Goal: Transaction & Acquisition: Purchase product/service

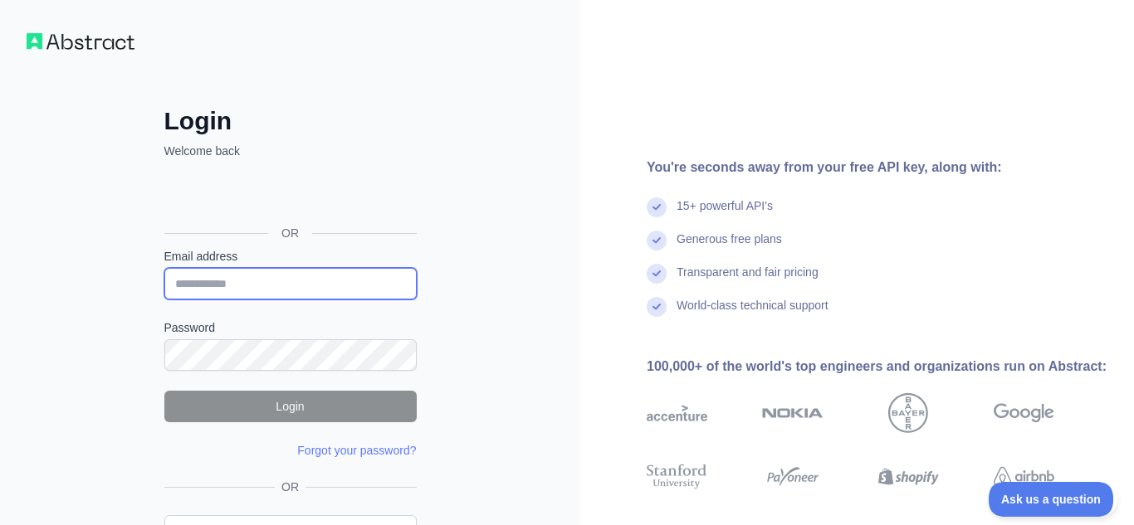
click at [315, 291] on input "Email address" at bounding box center [290, 284] width 252 height 32
type input "**********"
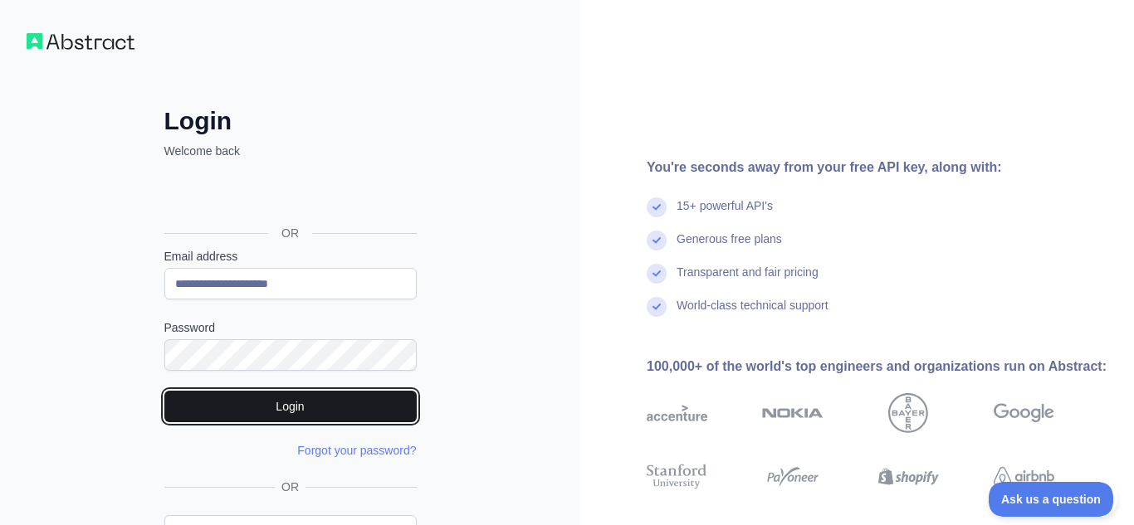
click at [316, 399] on button "Login" at bounding box center [290, 407] width 252 height 32
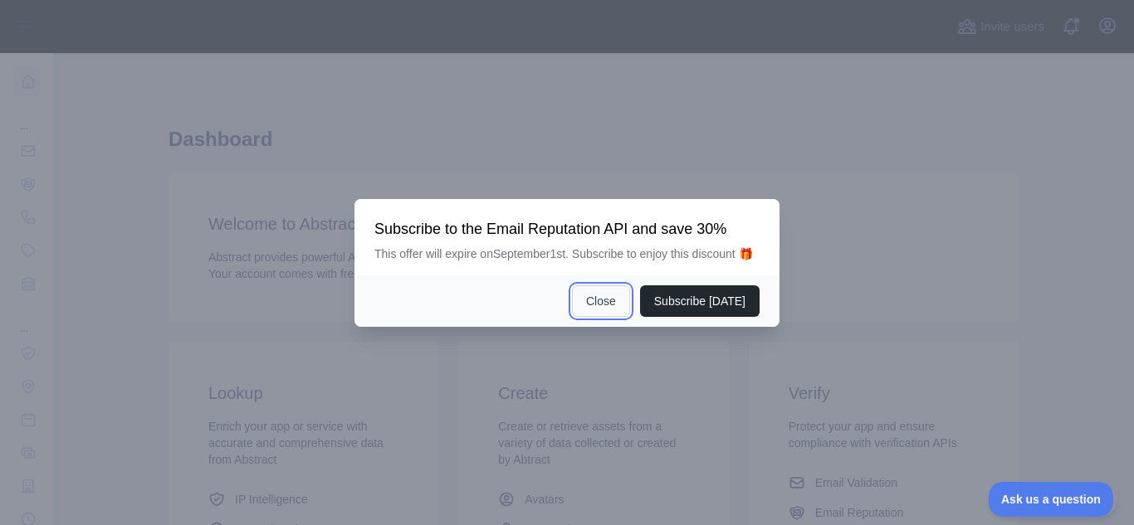
click at [620, 302] on button "Close" at bounding box center [601, 302] width 58 height 32
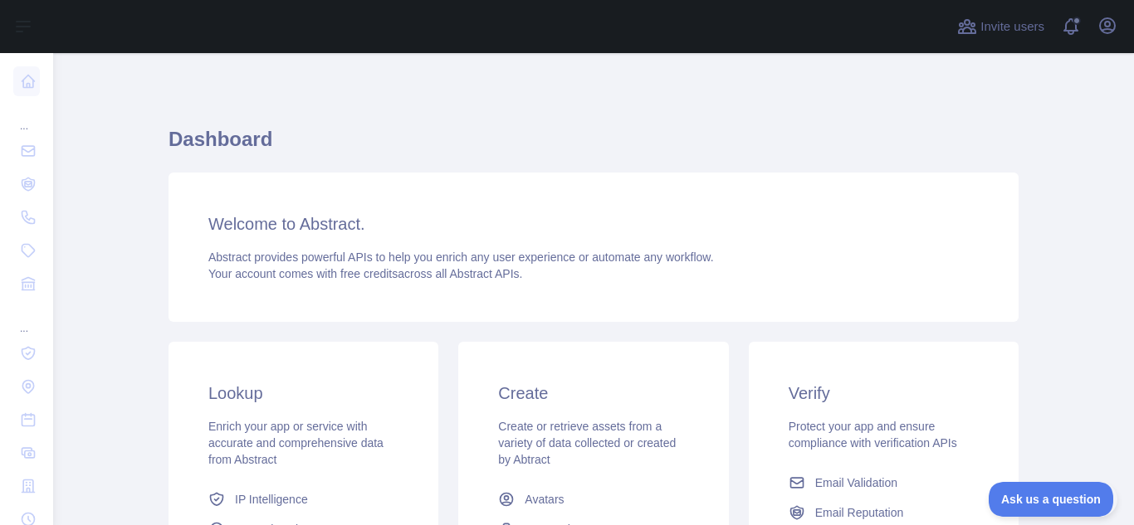
click at [664, 191] on div "Welcome to Abstract. Abstract provides powerful APIs to help you enrich any use…" at bounding box center [593, 247] width 850 height 149
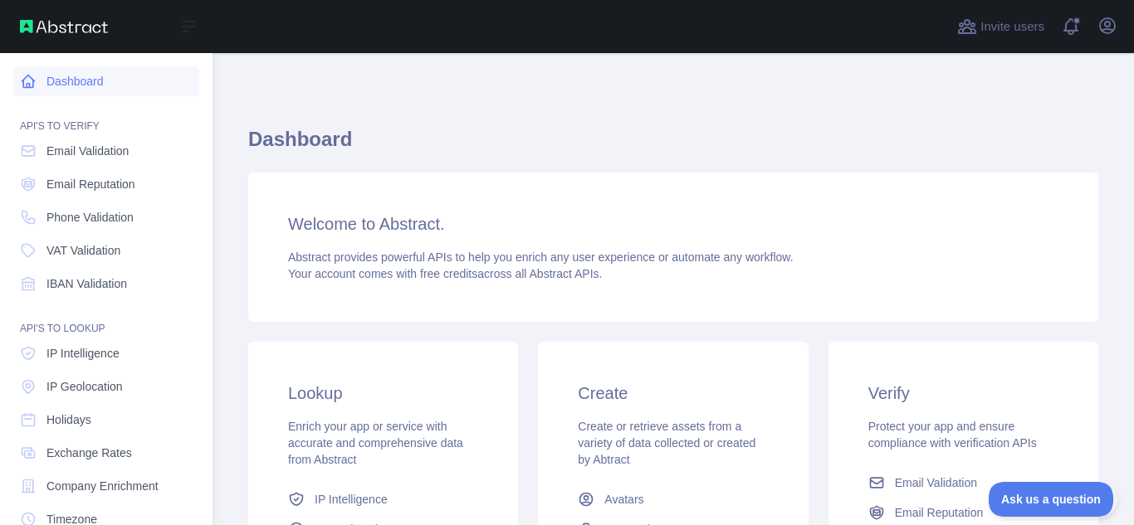
click at [84, 75] on link "Dashboard" at bounding box center [106, 81] width 186 height 30
click at [85, 390] on span "IP Geolocation" at bounding box center [84, 386] width 76 height 17
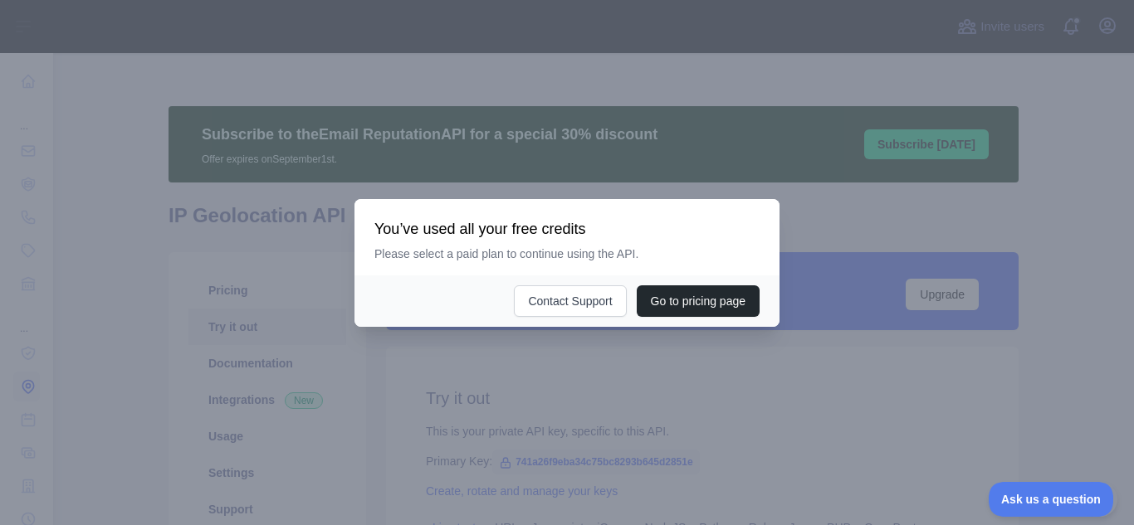
type textarea "**********"
click at [647, 313] on button "Go to pricing page" at bounding box center [698, 302] width 123 height 32
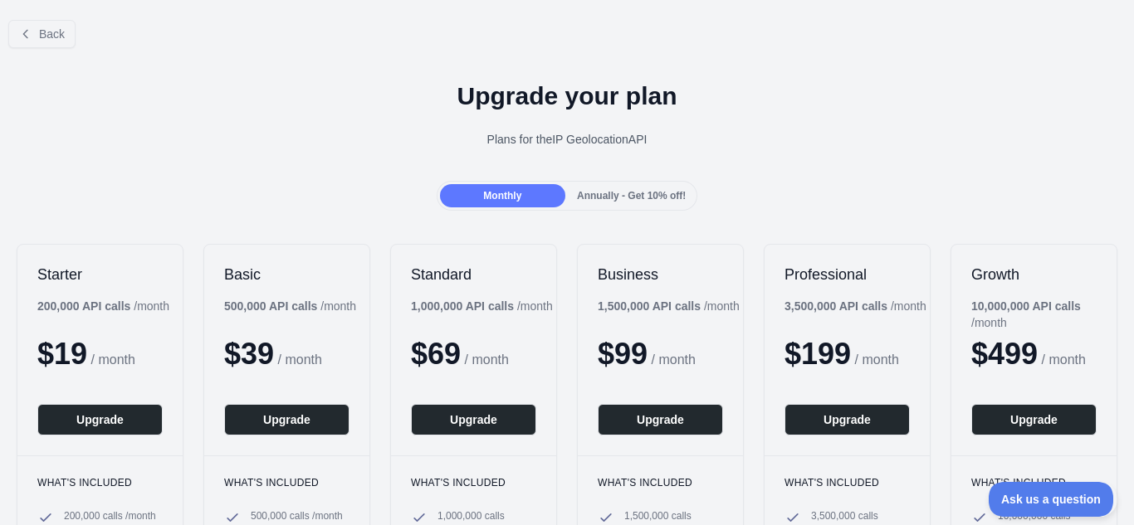
click at [650, 312] on b "1,500,000 API calls" at bounding box center [649, 306] width 103 height 13
click at [242, 154] on div "Upgrade your plan Plans for the IP Geolocation API" at bounding box center [567, 121] width 1134 height 120
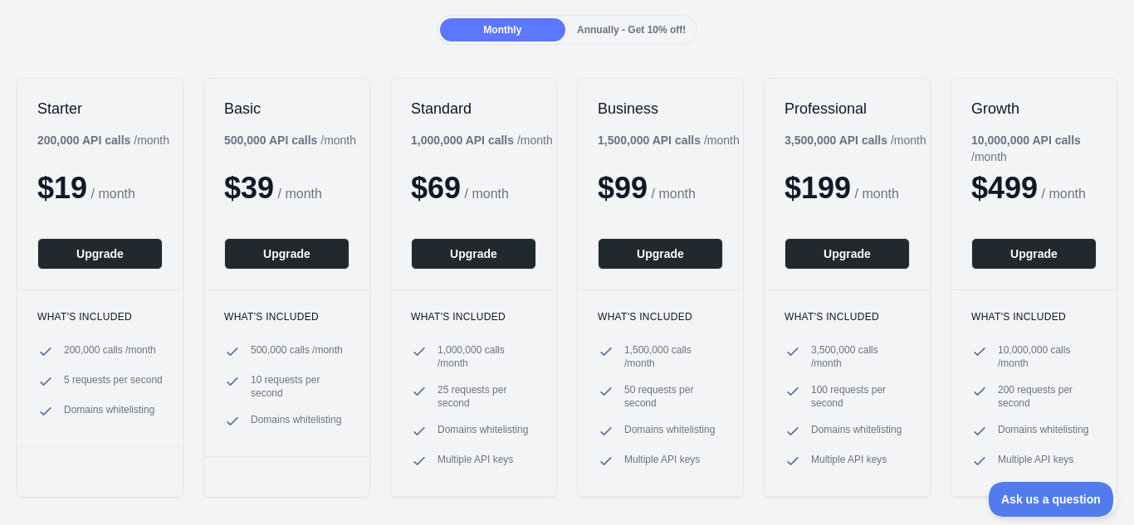
scroll to position [133, 0]
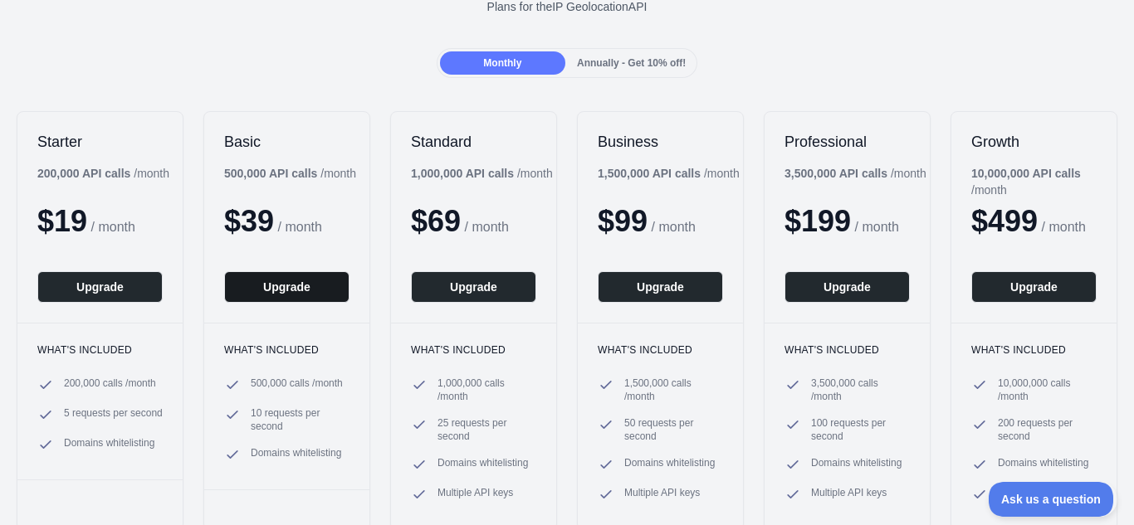
click at [287, 292] on button "Upgrade" at bounding box center [286, 287] width 125 height 32
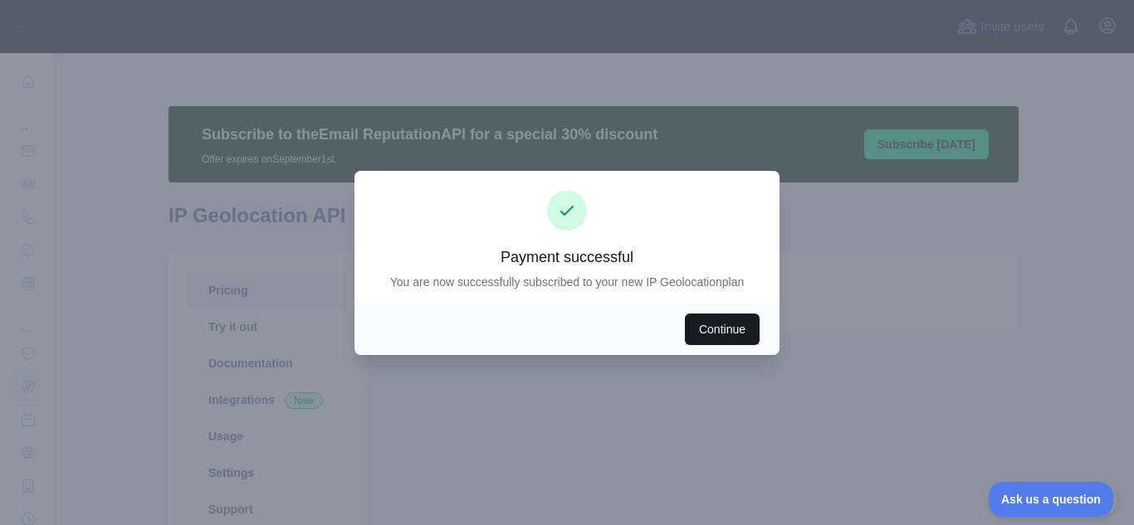
click at [725, 324] on button "Continue" at bounding box center [722, 330] width 75 height 32
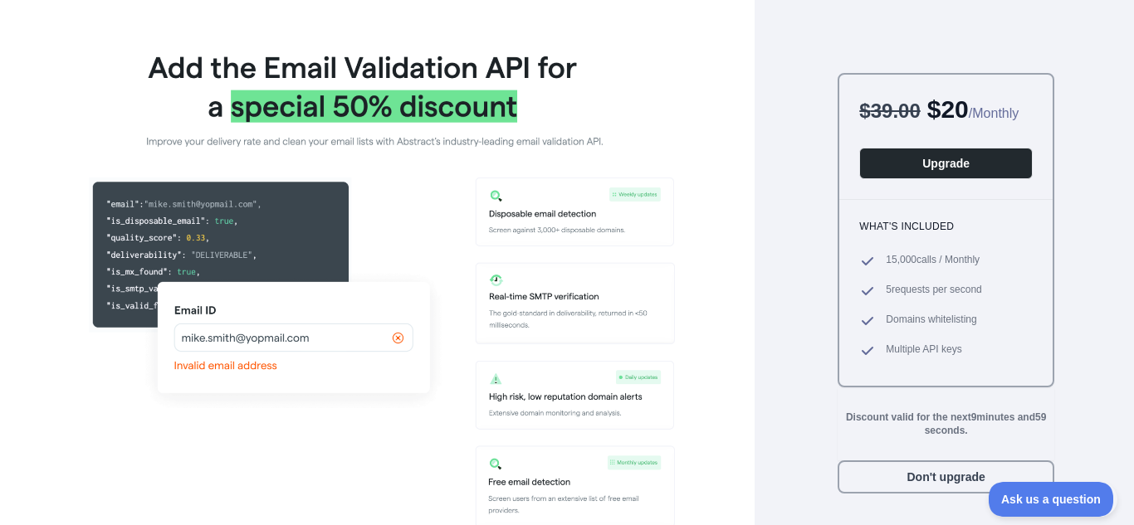
click at [779, 213] on div "$ 39.00 $ 20 / Monthly Upgrade What's included 15,000 calls / Monthly 5 request…" at bounding box center [567, 262] width 1134 height 525
click at [788, 265] on div "$ 39.00 $ 20 / Monthly Upgrade What's included 15,000 calls / Monthly 5 request…" at bounding box center [567, 262] width 1134 height 525
click at [527, 61] on img at bounding box center [377, 285] width 595 height 490
click at [720, 47] on div at bounding box center [377, 265] width 754 height 530
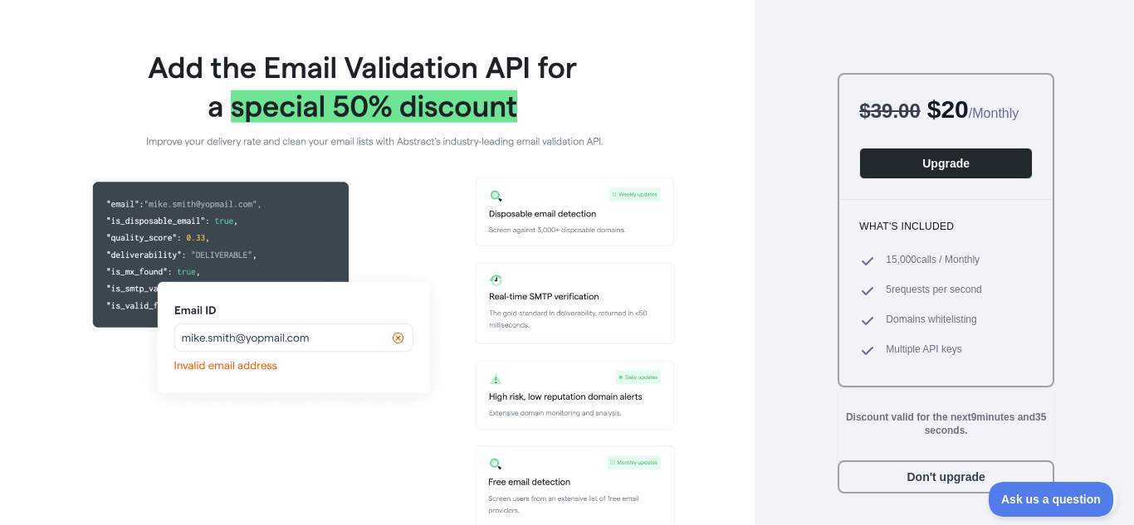
click at [720, 47] on div at bounding box center [377, 265] width 754 height 530
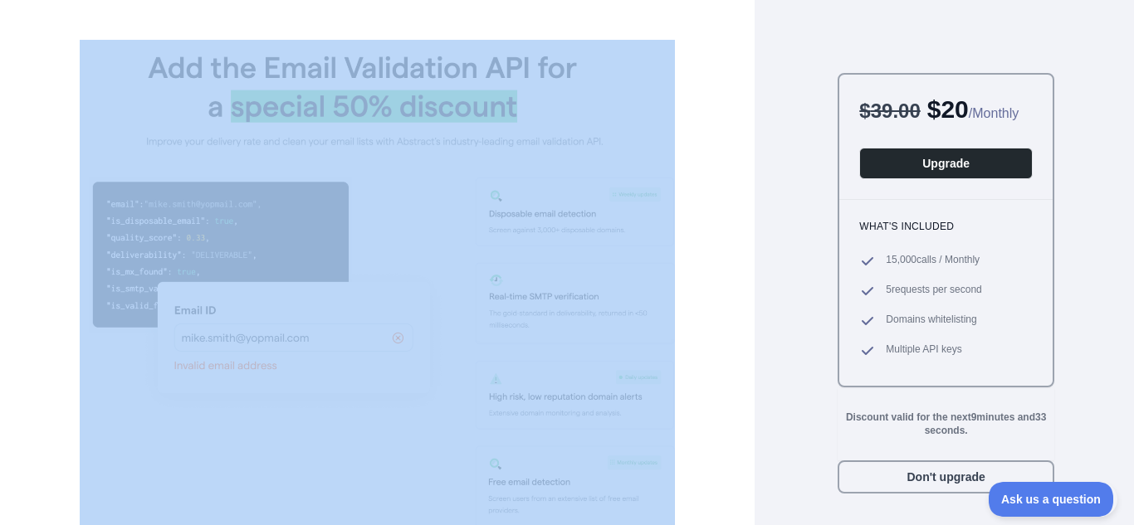
click at [661, 56] on img at bounding box center [377, 285] width 595 height 490
click at [956, 494] on button "Don't upgrade" at bounding box center [945, 477] width 217 height 33
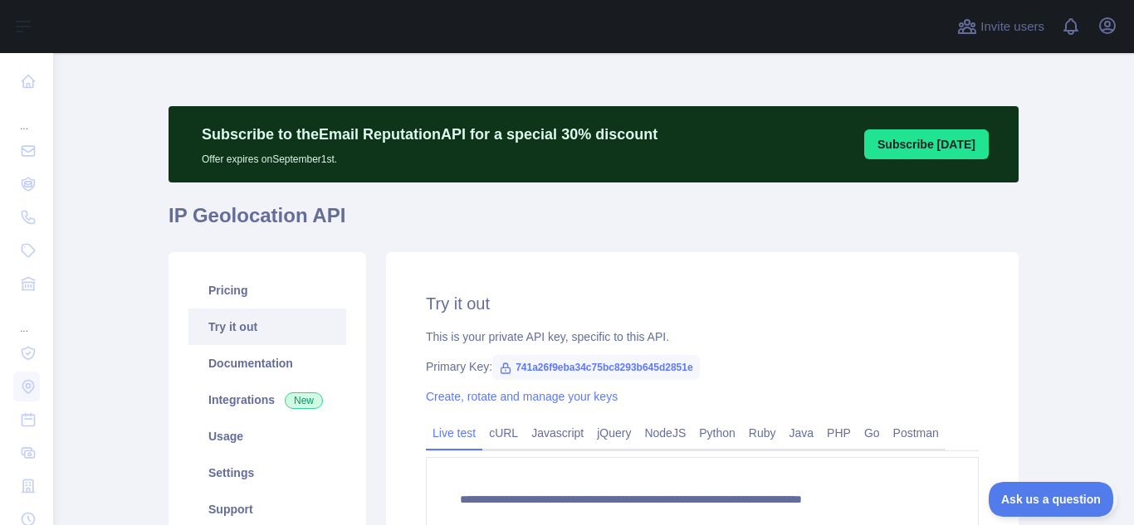
type textarea "**********"
click at [906, 276] on div "**********" at bounding box center [702, 449] width 632 height 395
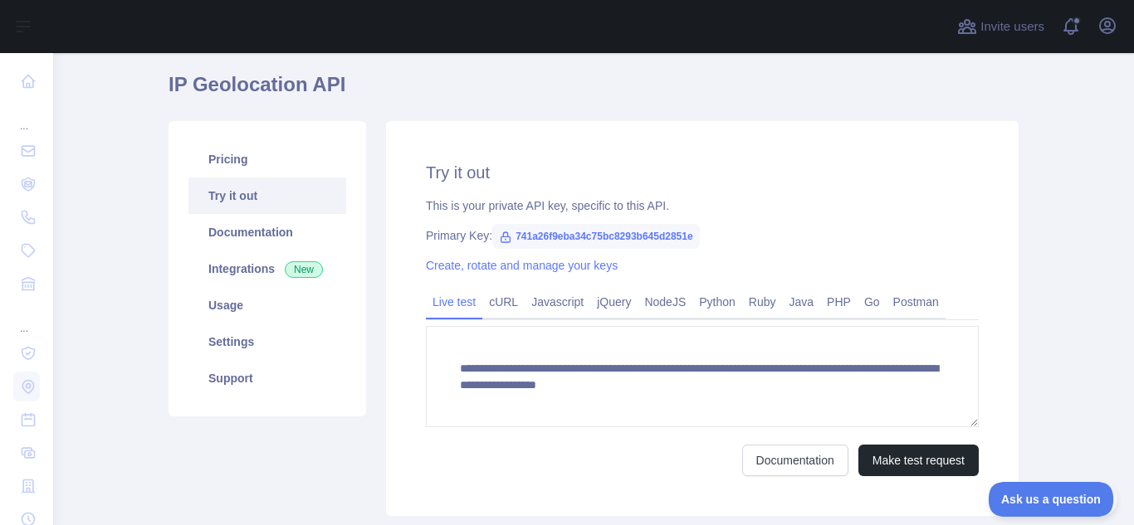
scroll to position [133, 0]
